Goal: Information Seeking & Learning: Learn about a topic

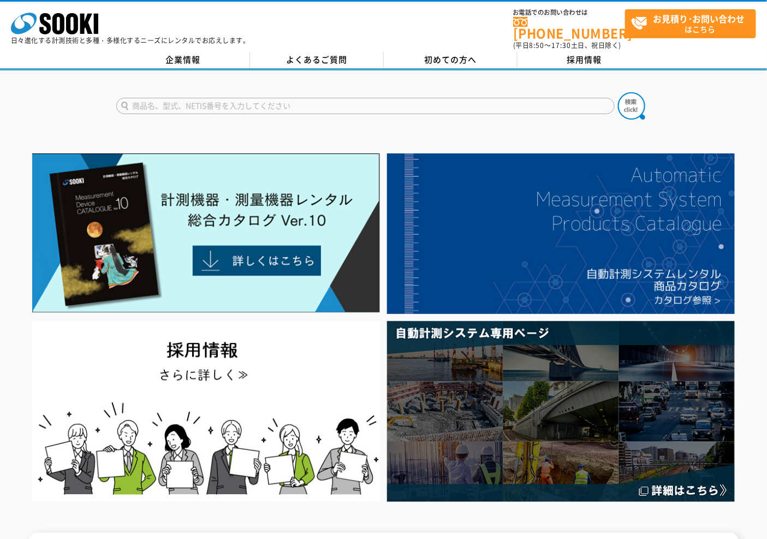
click at [496, 98] on input "text" at bounding box center [365, 106] width 498 height 16
type input "速度計"
click at [618, 92] on button at bounding box center [631, 105] width 27 height 27
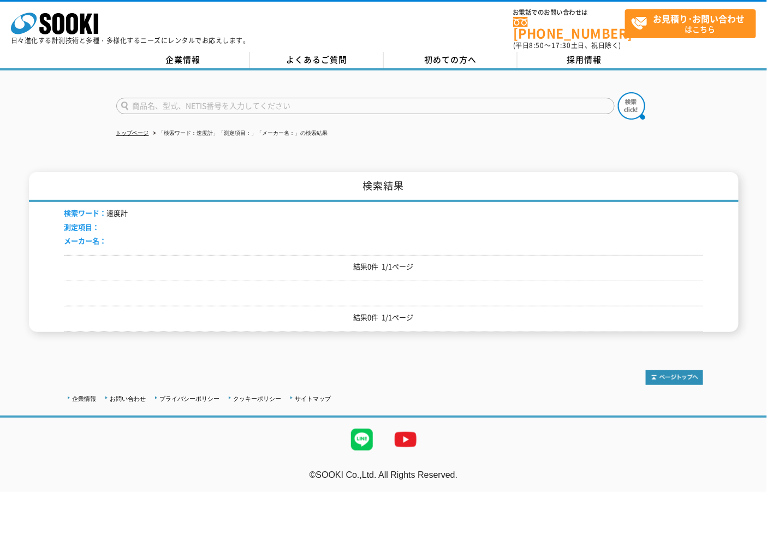
click at [258, 98] on input "text" at bounding box center [365, 106] width 498 height 16
type input "速度"
click at [618, 92] on button at bounding box center [631, 105] width 27 height 27
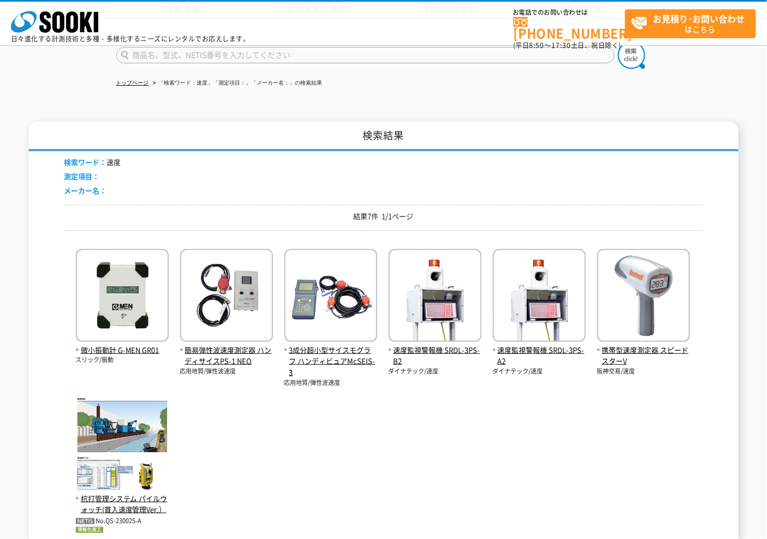
scroll to position [182, 0]
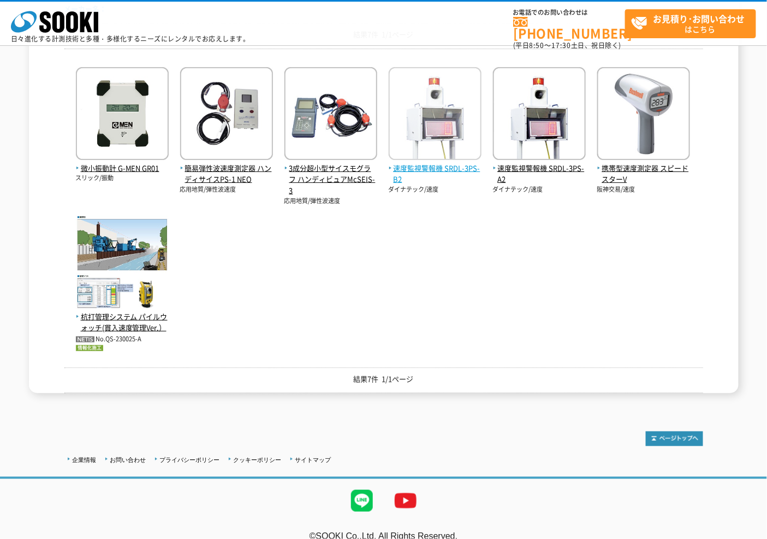
click at [445, 166] on span "速度監視警報機 SRDL-3PS-B2" at bounding box center [435, 174] width 93 height 23
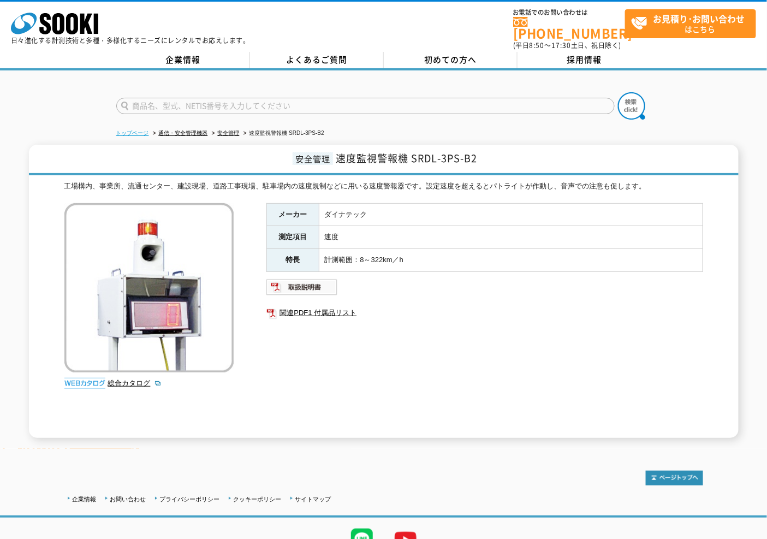
click at [126, 130] on link "トップページ" at bounding box center [132, 133] width 33 height 6
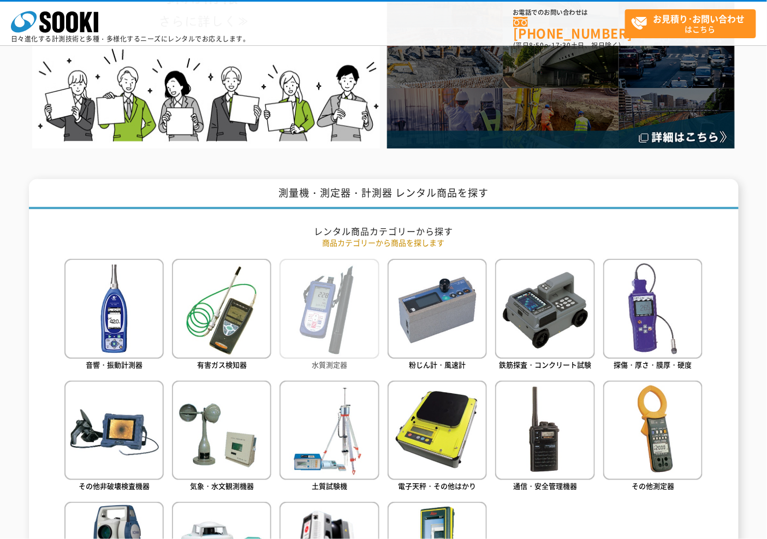
scroll to position [606, 0]
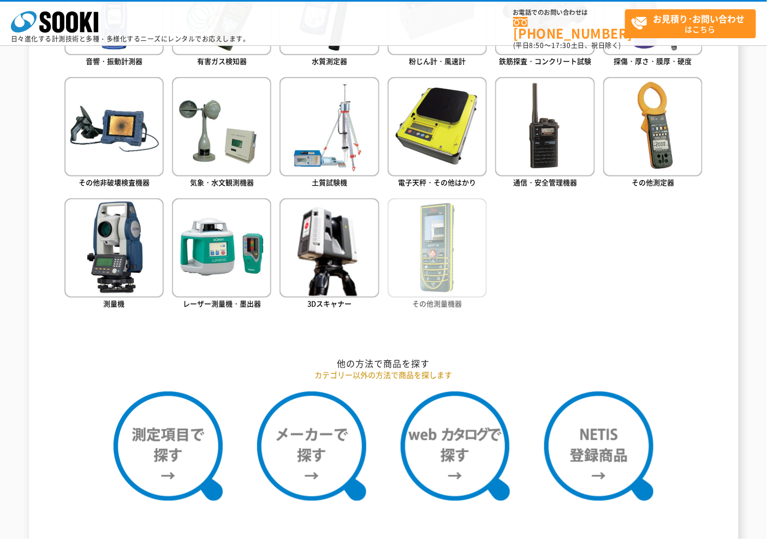
click at [442, 279] on img at bounding box center [437, 247] width 99 height 99
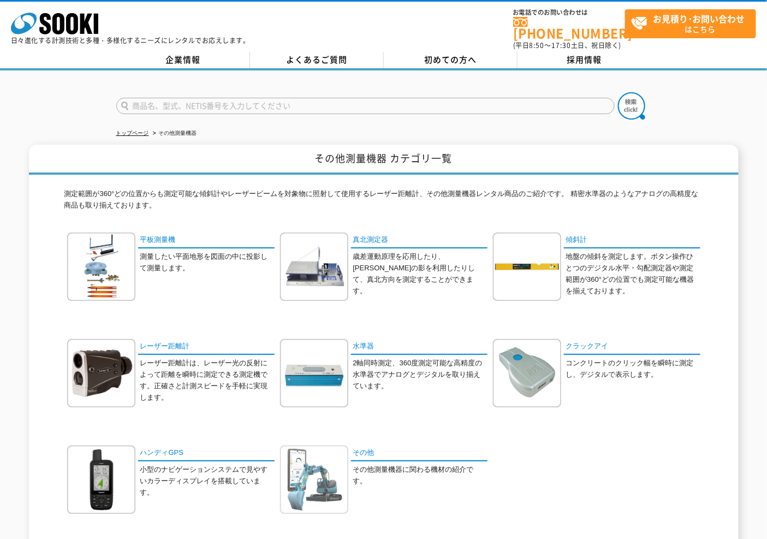
click at [294, 484] on img at bounding box center [314, 479] width 68 height 68
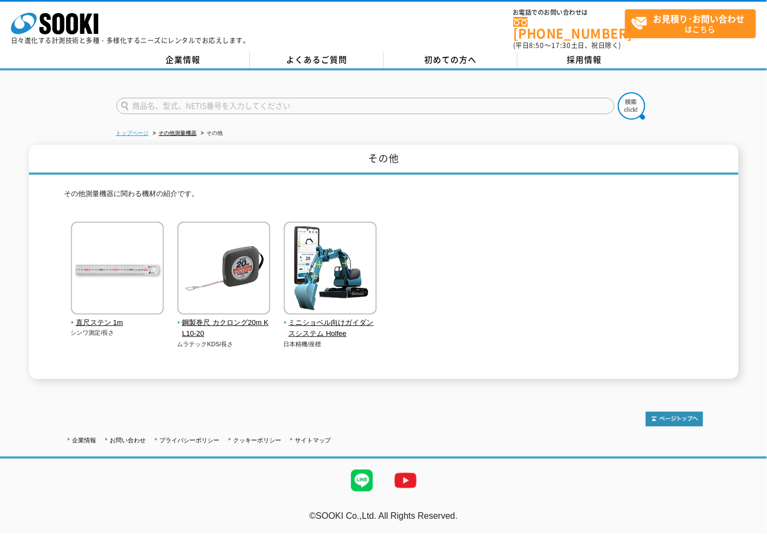
click at [148, 130] on link "トップページ" at bounding box center [132, 133] width 33 height 6
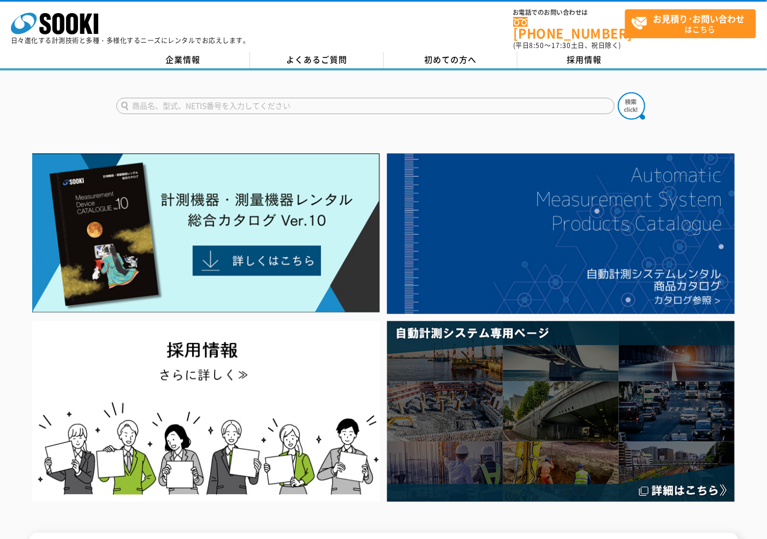
click at [197, 98] on input "text" at bounding box center [365, 106] width 498 height 16
click at [209, 98] on input "速度" at bounding box center [365, 106] width 498 height 16
type input "速度"
click at [618, 92] on button at bounding box center [631, 105] width 27 height 27
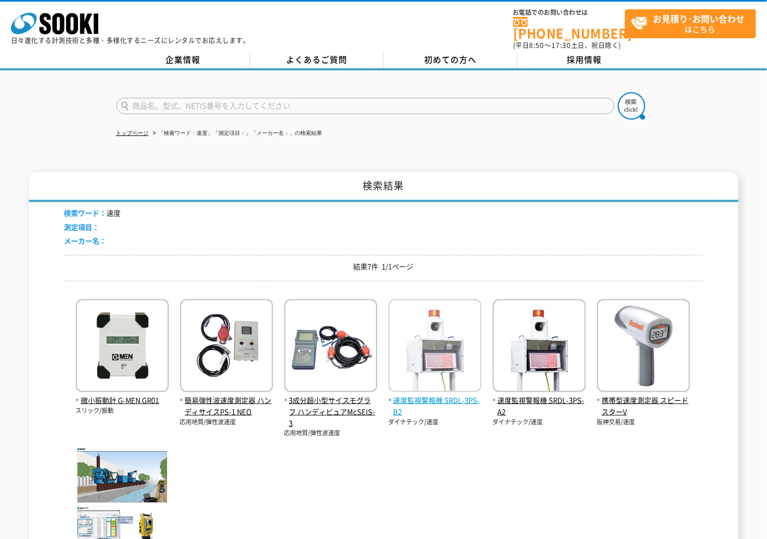
click at [462, 395] on span "速度監視警報機 SRDL-3PS-B2" at bounding box center [435, 406] width 93 height 23
